Goal: Information Seeking & Learning: Find specific page/section

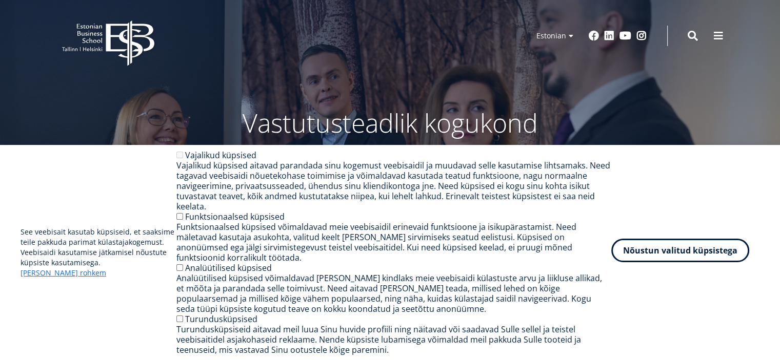
click at [714, 261] on button "Nõustun valitud küpsistega" at bounding box center [680, 251] width 138 height 24
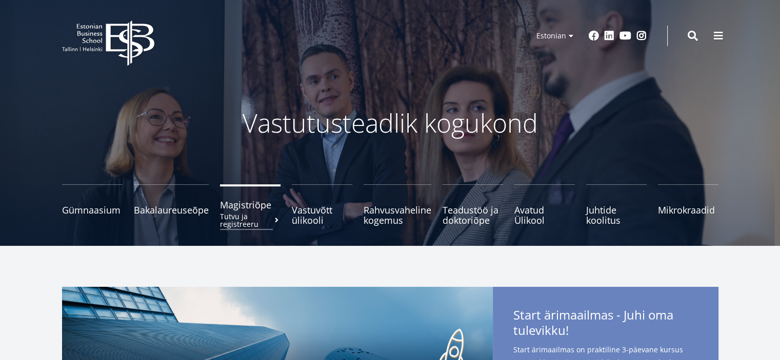
click at [258, 210] on span "Magistriõpe Tutvu ja registreeru" at bounding box center [250, 205] width 61 height 10
click at [306, 208] on span "Vastuvõtt ülikooli Loe lähemalt" at bounding box center [322, 210] width 61 height 21
click at [692, 33] on span at bounding box center [693, 35] width 10 height 10
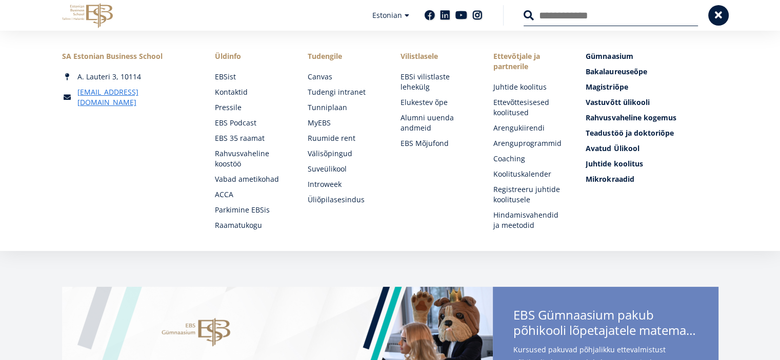
click at [593, 16] on input "Otsing" at bounding box center [610, 16] width 174 height 22
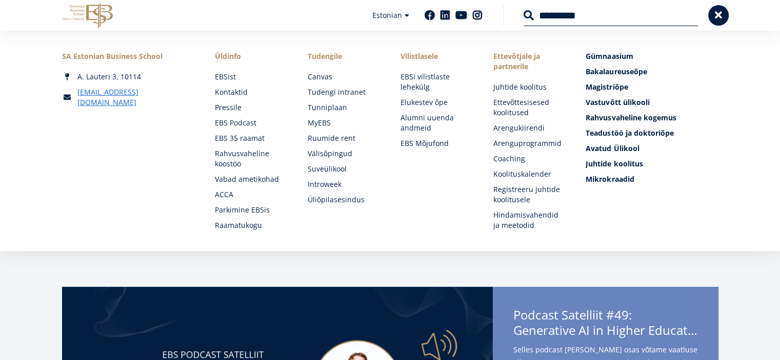
type input "*********"
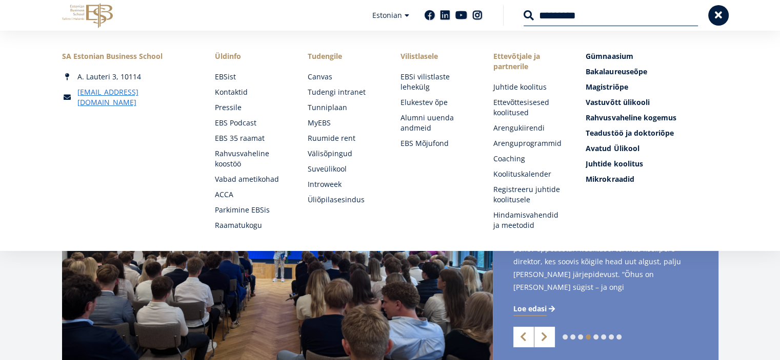
scroll to position [154, 0]
